Goal: Navigation & Orientation: Find specific page/section

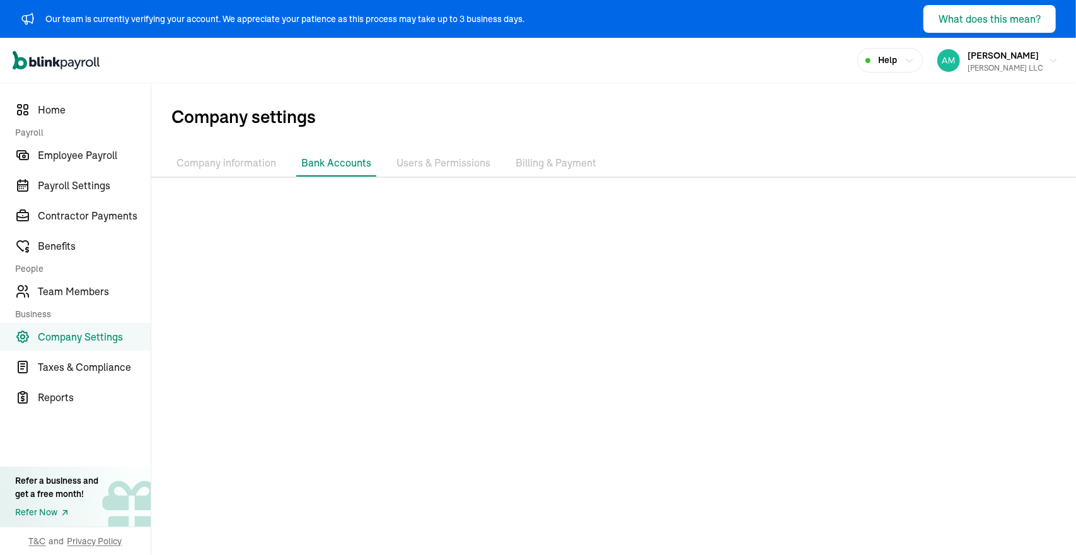
click at [57, 112] on span "Home" at bounding box center [94, 109] width 113 height 15
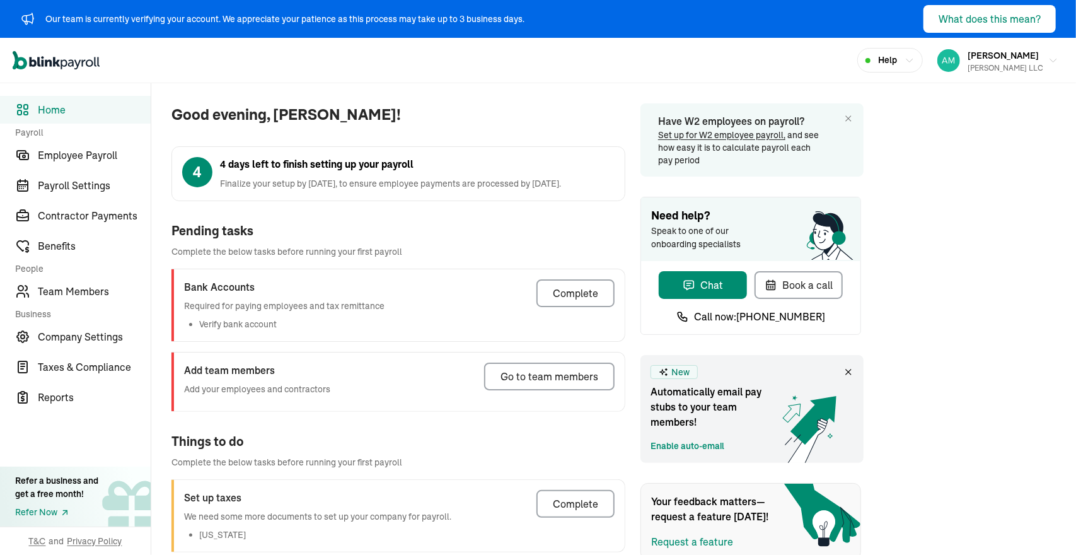
scroll to position [112, 0]
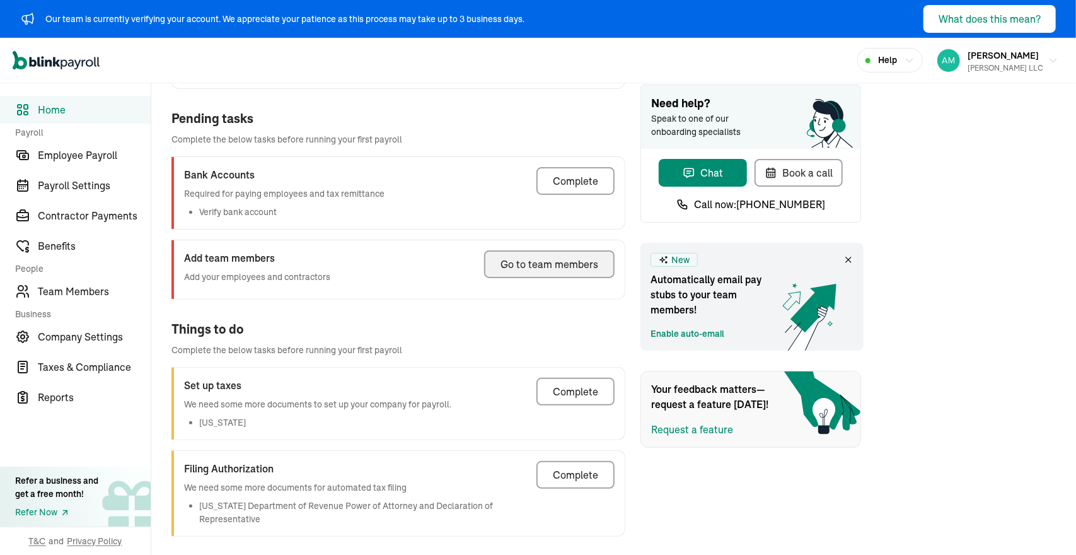
click at [556, 260] on div "Go to team members" at bounding box center [549, 264] width 98 height 15
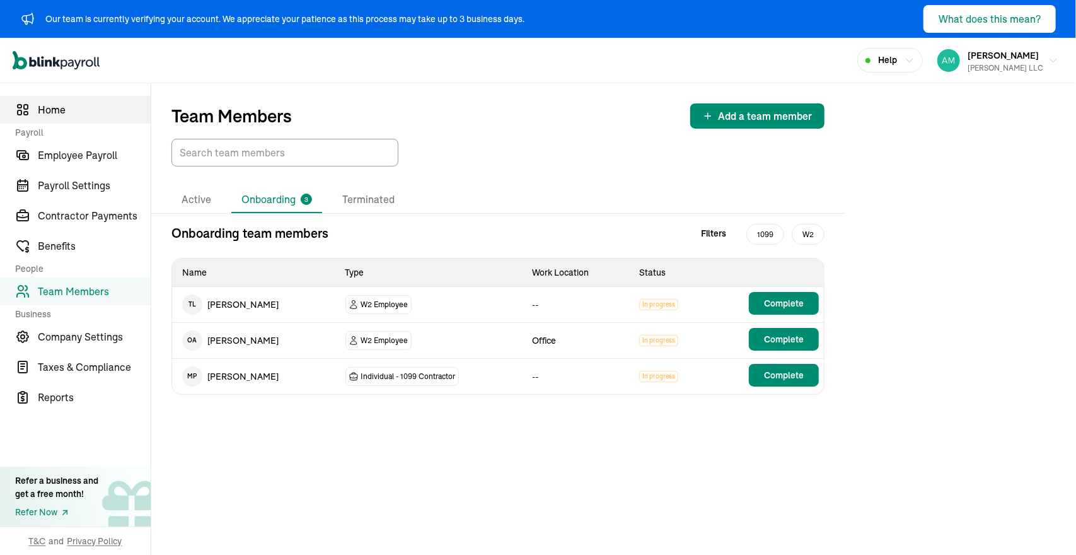
click at [37, 107] on link "Home" at bounding box center [75, 110] width 151 height 28
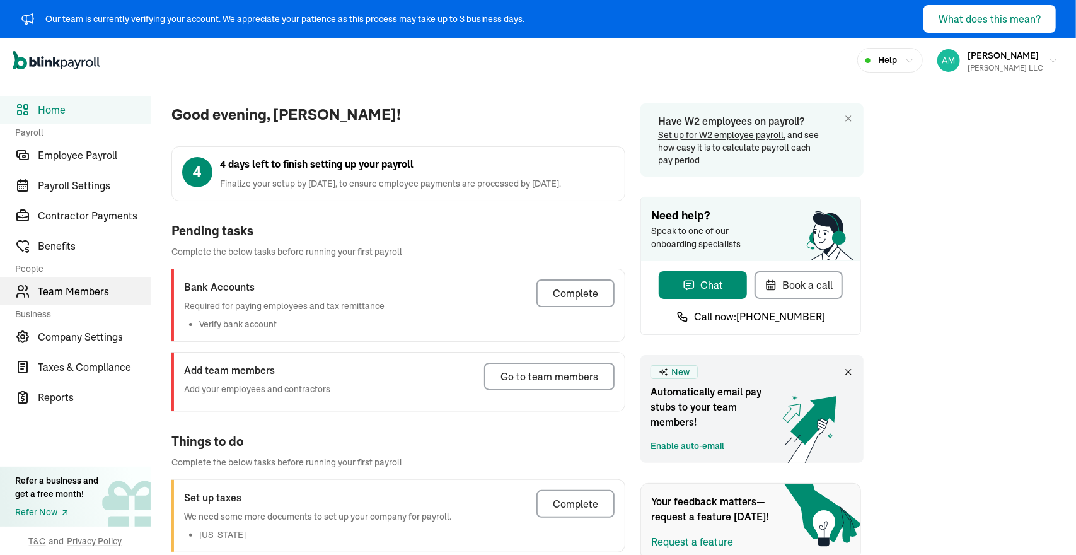
click at [67, 303] on link "Team Members" at bounding box center [75, 291] width 151 height 28
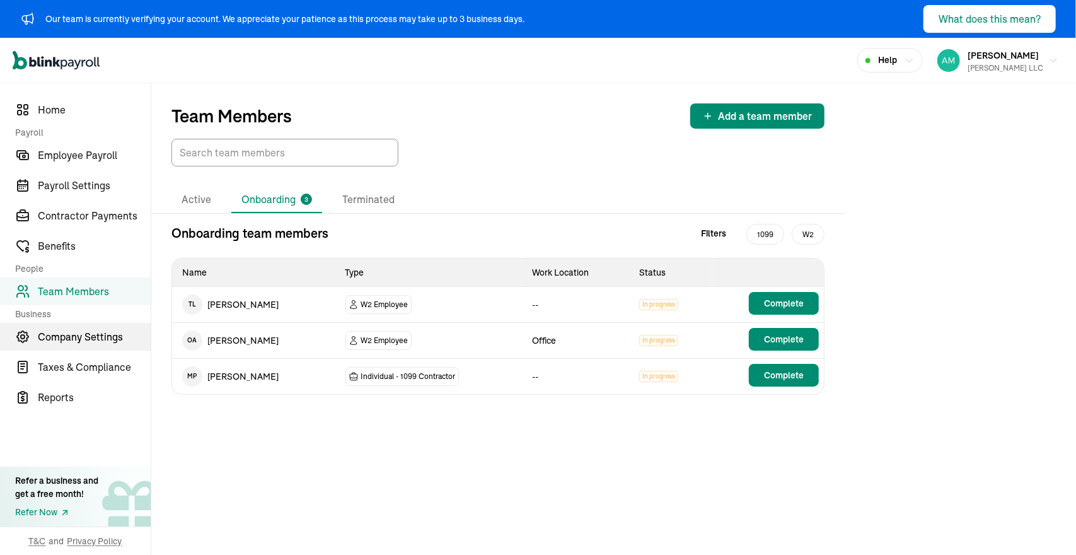
click at [61, 339] on span "Company Settings" at bounding box center [94, 336] width 113 height 15
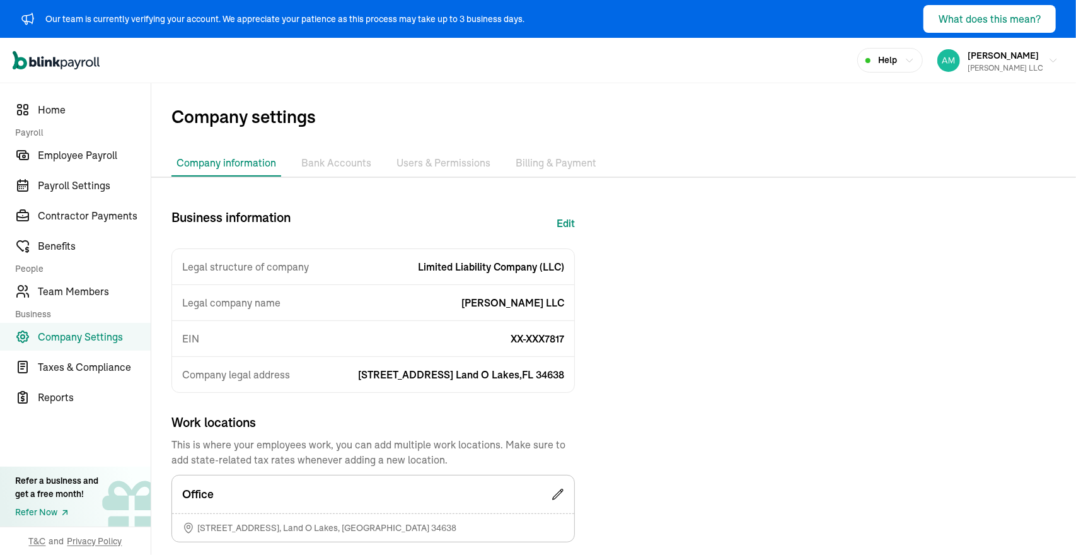
click at [325, 162] on li "Bank Accounts" at bounding box center [336, 163] width 80 height 26
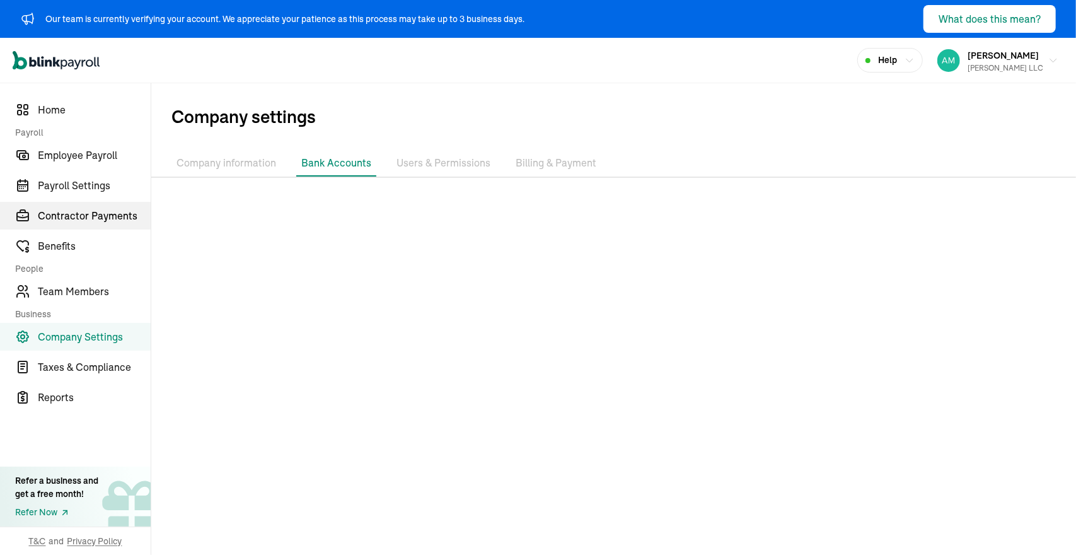
click at [83, 224] on link "Contractor Payments" at bounding box center [75, 216] width 151 height 28
